Goal: Find specific page/section: Find specific page/section

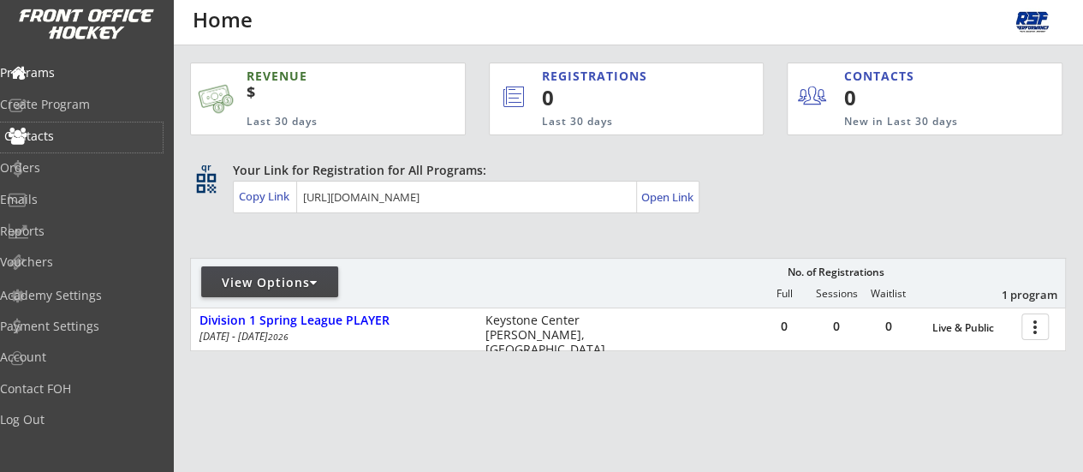
click at [87, 139] on div "Contacts" at bounding box center [81, 136] width 154 height 12
select select ""Players""
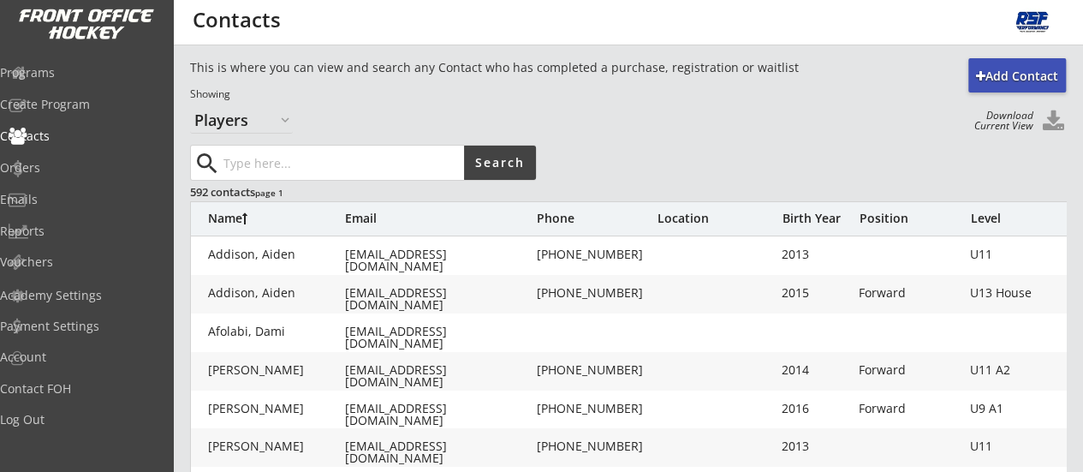
click at [232, 156] on input "input" at bounding box center [342, 162] width 244 height 34
type input "major"
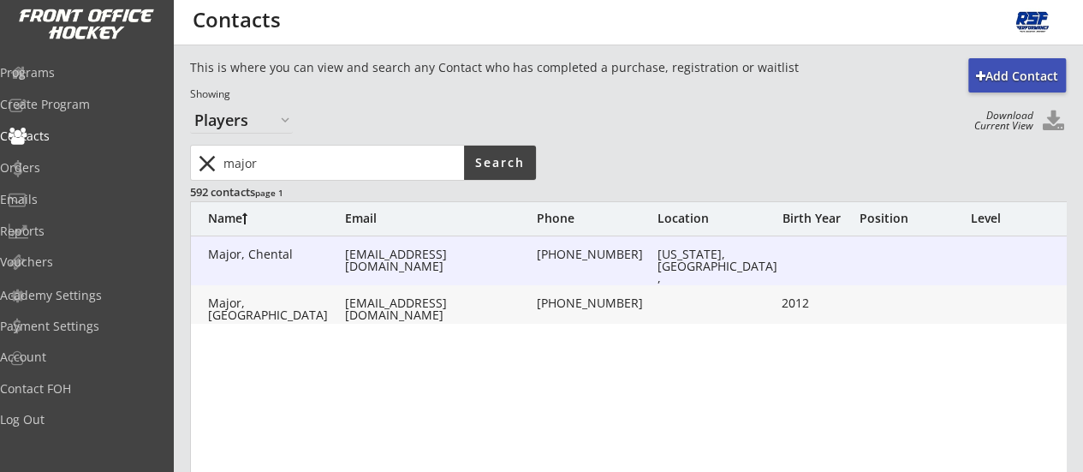
click at [404, 252] on div "[EMAIL_ADDRESS][DOMAIN_NAME]" at bounding box center [439, 260] width 188 height 24
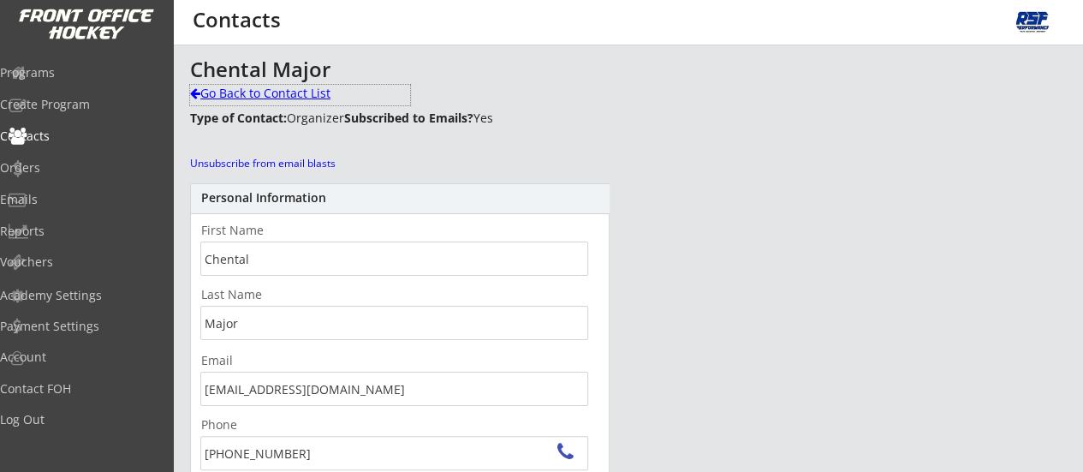
click at [291, 92] on div "Go Back to Contact List" at bounding box center [300, 93] width 220 height 17
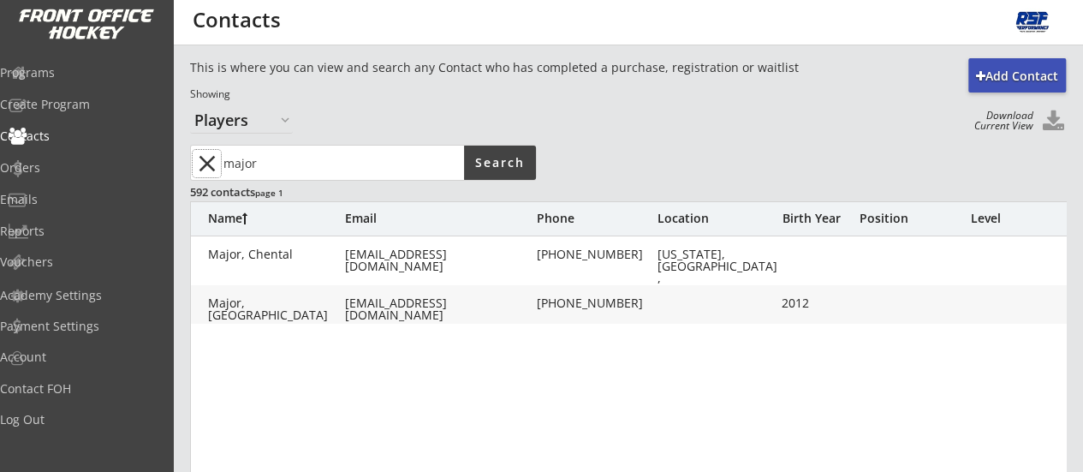
click at [211, 160] on button "close" at bounding box center [207, 163] width 28 height 27
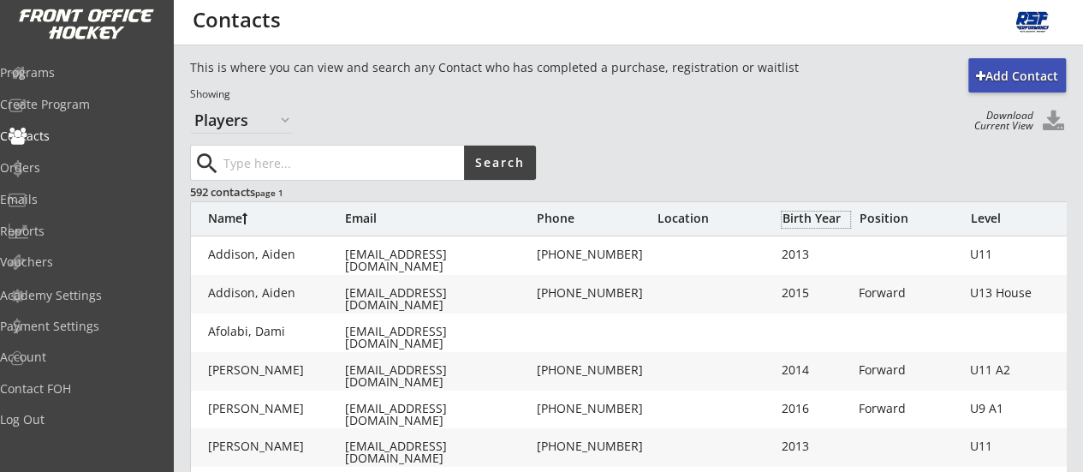
click at [809, 227] on div "Birth Year" at bounding box center [815, 219] width 68 height 16
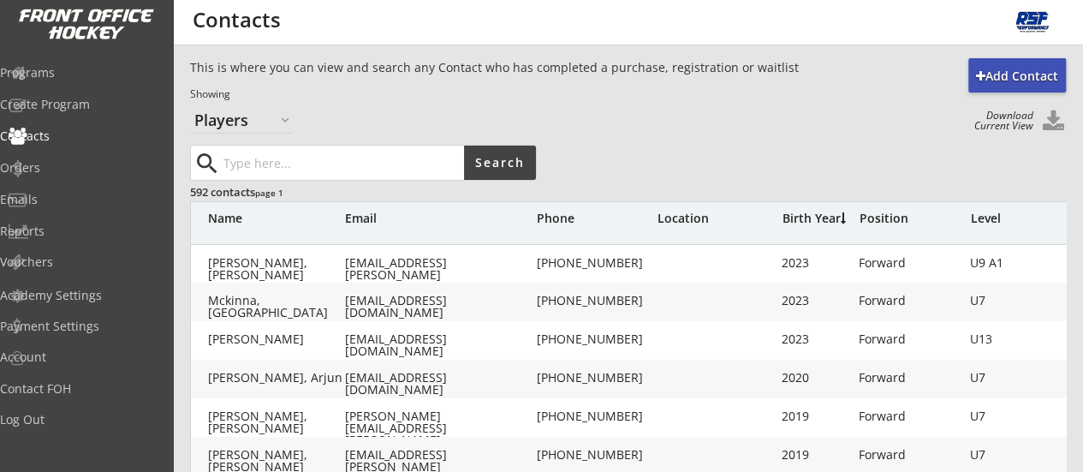
click at [809, 224] on div "Birth Year" at bounding box center [815, 218] width 68 height 12
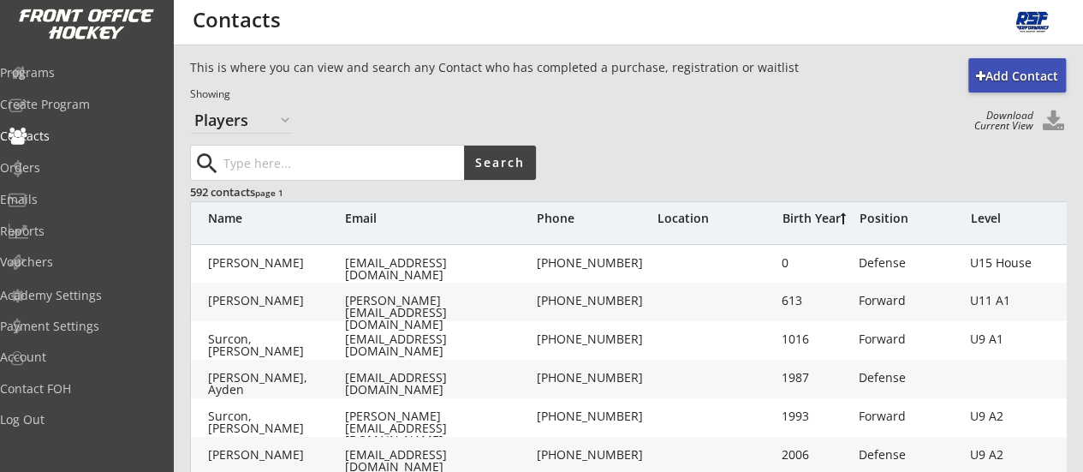
click at [809, 224] on div "Birth Year" at bounding box center [815, 218] width 68 height 12
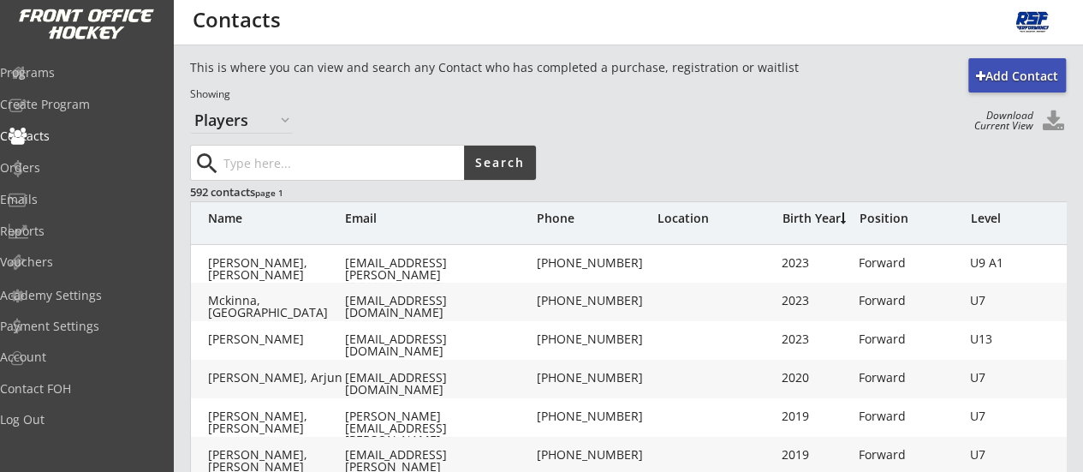
click at [802, 205] on div "Name Email Phone Location Birth Year Position Level" at bounding box center [660, 222] width 941 height 43
click at [798, 217] on div "Birth Year" at bounding box center [815, 218] width 68 height 12
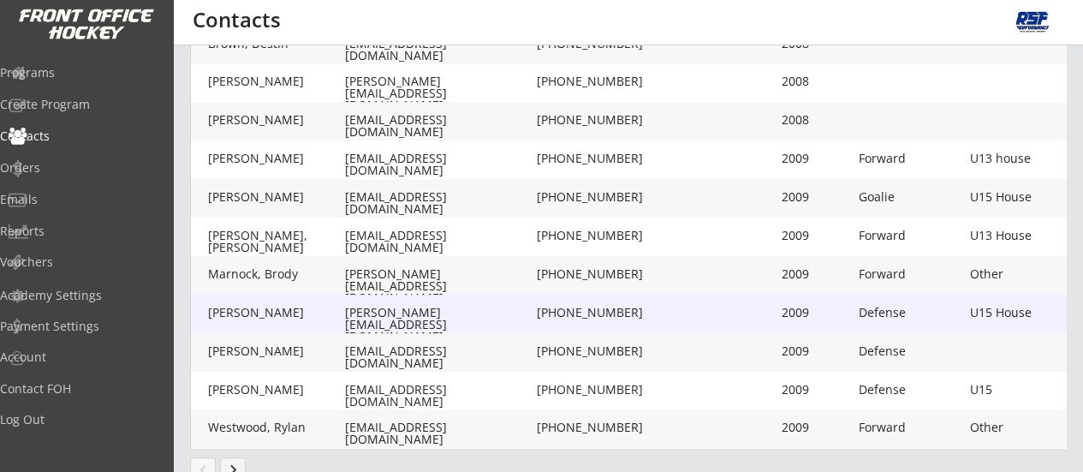
scroll to position [624, 0]
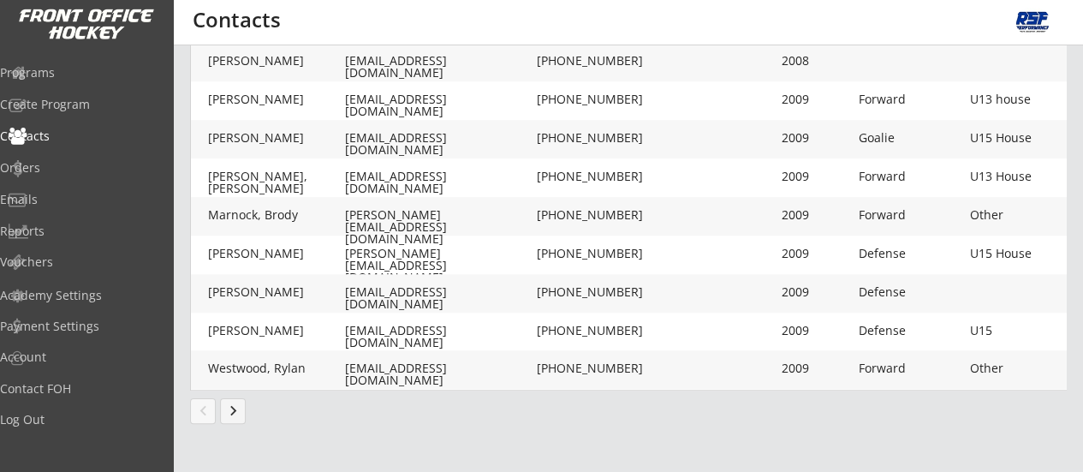
click at [238, 413] on button "keyboard_arrow_right" at bounding box center [233, 411] width 26 height 26
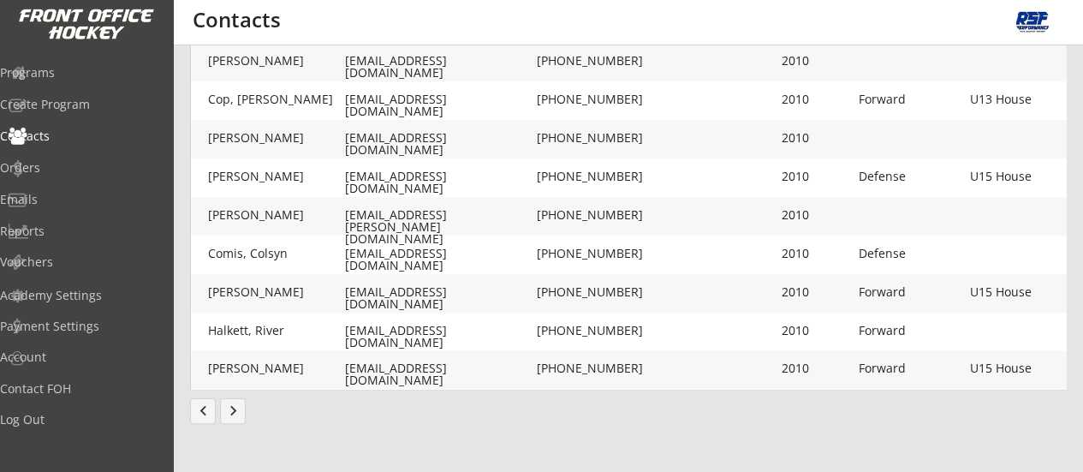
click at [243, 413] on button "keyboard_arrow_right" at bounding box center [233, 411] width 26 height 26
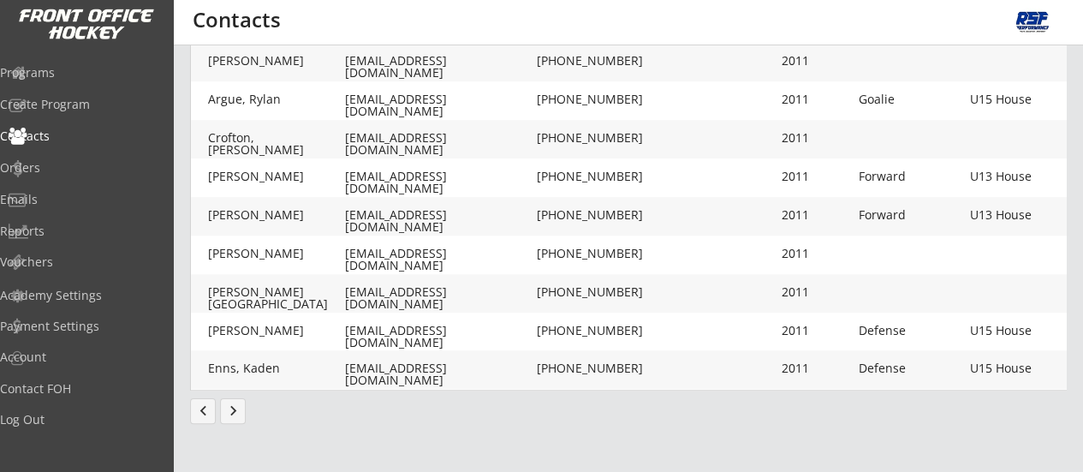
click at [231, 409] on button "keyboard_arrow_right" at bounding box center [233, 411] width 26 height 26
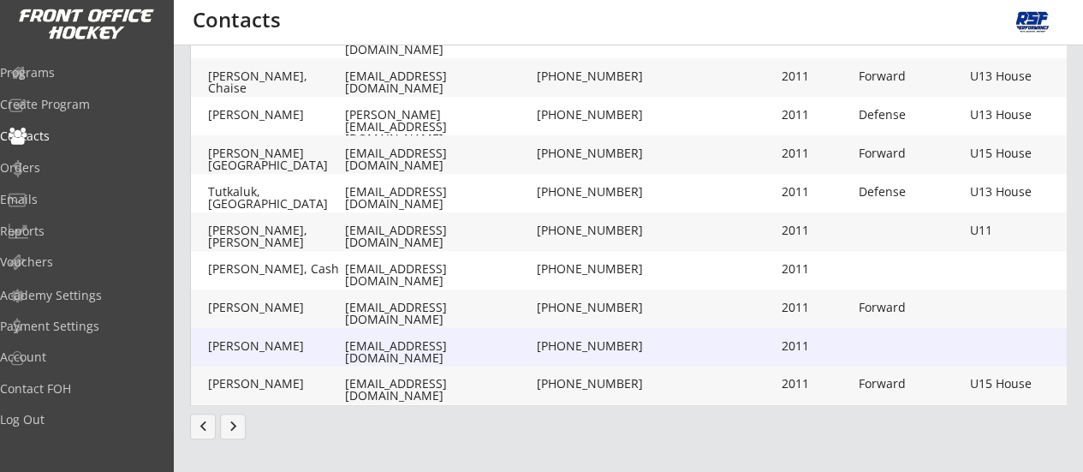
scroll to position [616, 0]
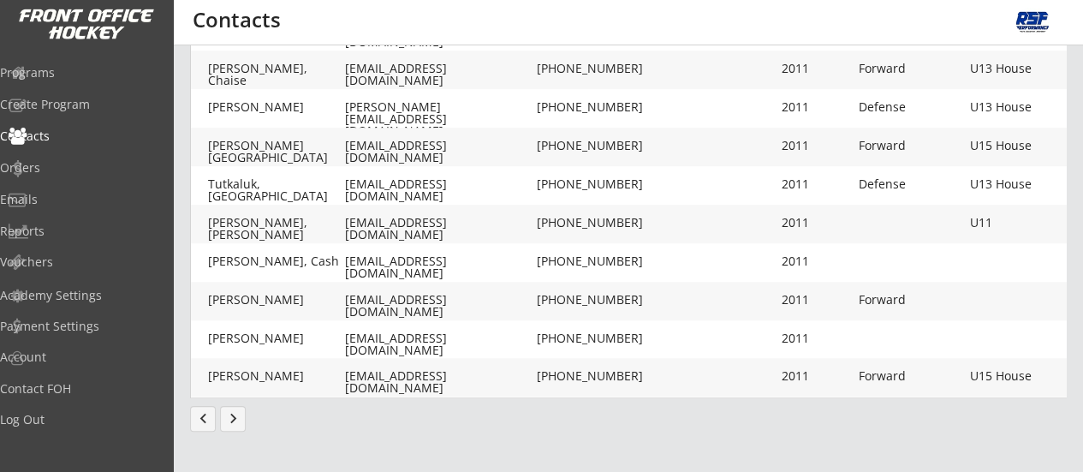
click at [236, 413] on button "keyboard_arrow_right" at bounding box center [233, 419] width 26 height 26
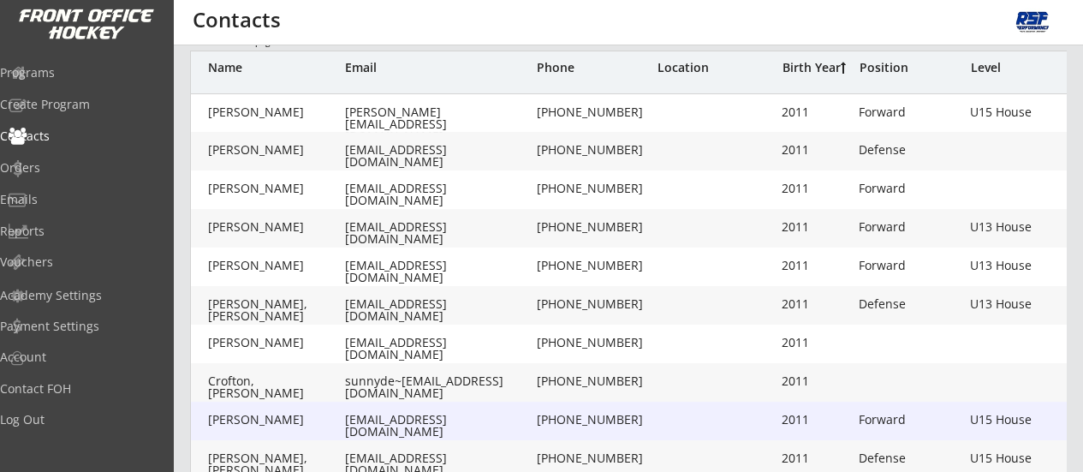
scroll to position [180, 0]
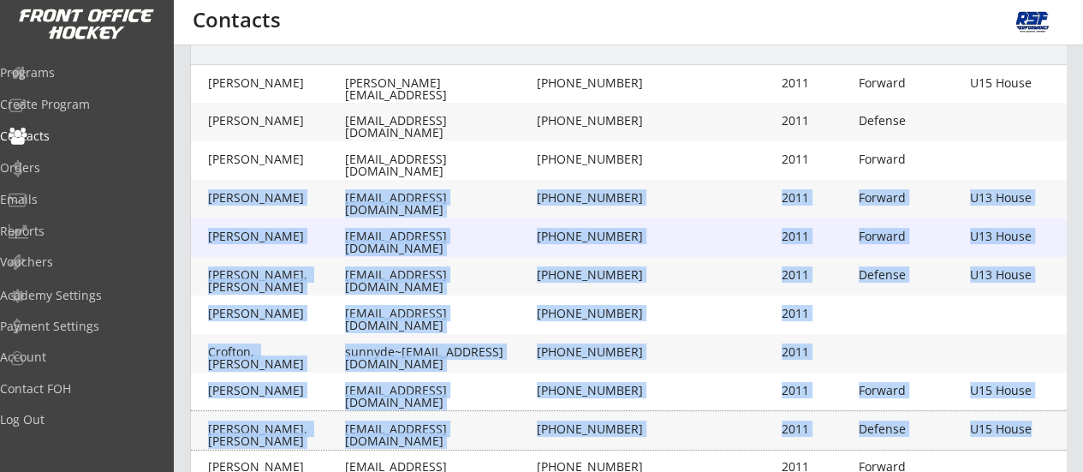
drag, startPoint x: 236, startPoint y: 413, endPoint x: 340, endPoint y: 165, distance: 268.1
click at [340, 165] on div "[PERSON_NAME] [PERSON_NAME][EMAIL_ADDRESS][DOMAIN_NAME] [PHONE_NUMBER] 2011 For…" at bounding box center [660, 449] width 941 height 770
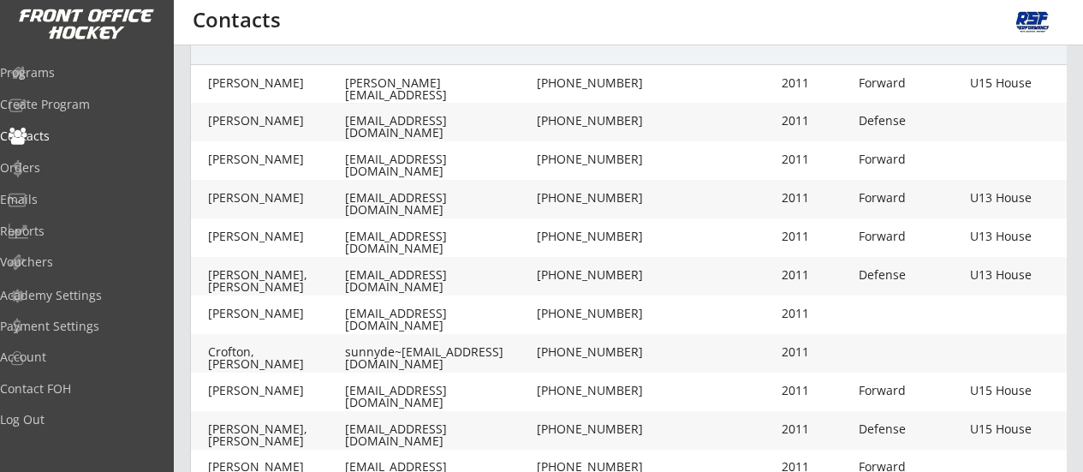
click at [327, 56] on div "Name Email Phone Location Birth Year Position Level" at bounding box center [660, 42] width 941 height 43
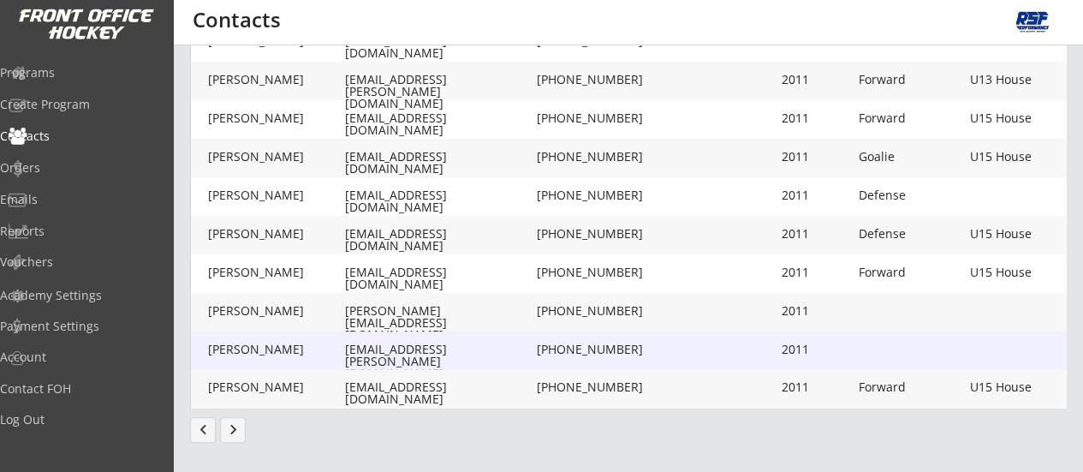
scroll to position [624, 0]
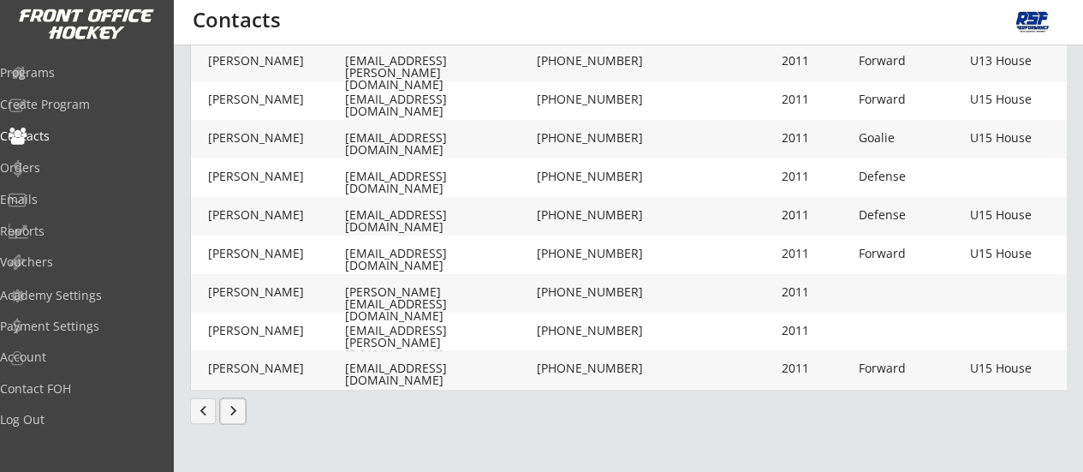
click at [226, 412] on button "keyboard_arrow_right" at bounding box center [233, 411] width 26 height 26
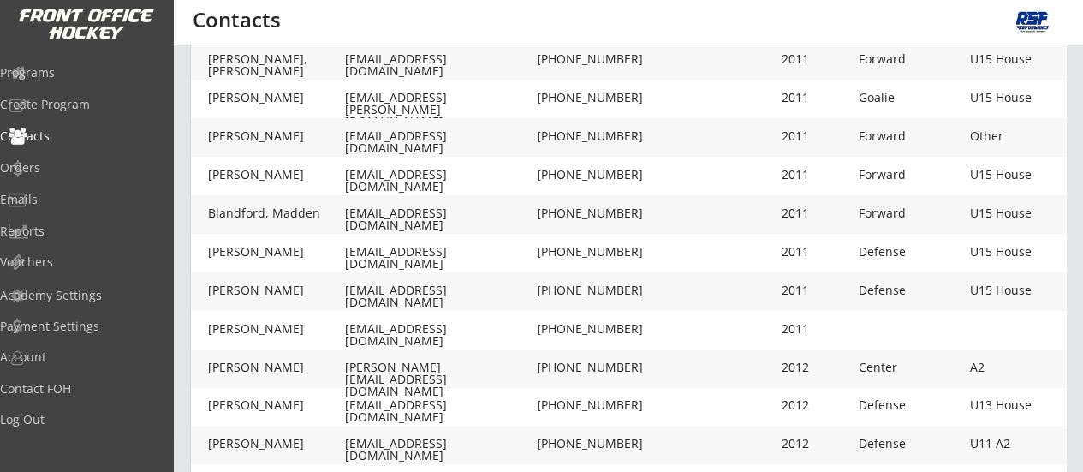
scroll to position [242, 0]
